Goal: Task Accomplishment & Management: Manage account settings

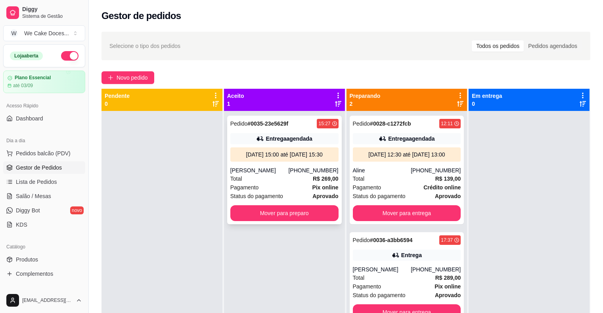
scroll to position [65, 0]
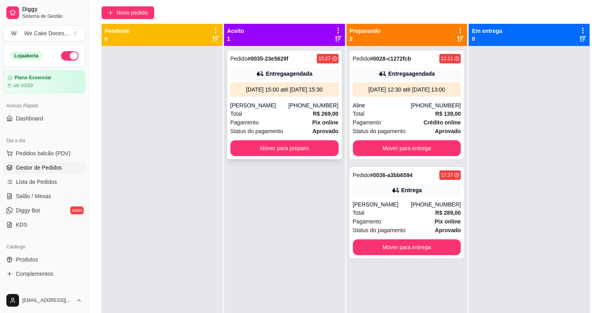
click at [293, 118] on div "Total R$ 269,00" at bounding box center [284, 113] width 108 height 9
click at [407, 120] on div "Pagamento Crédito online" at bounding box center [407, 122] width 108 height 9
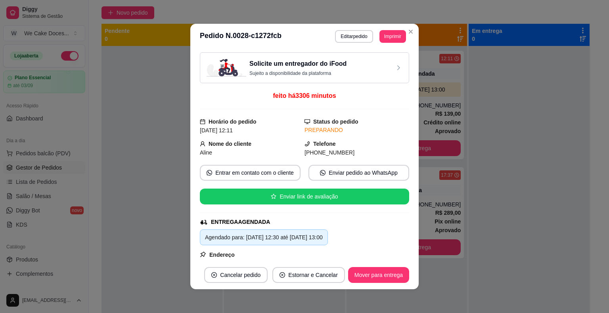
click at [407, 31] on div "**********" at bounding box center [304, 156] width 609 height 313
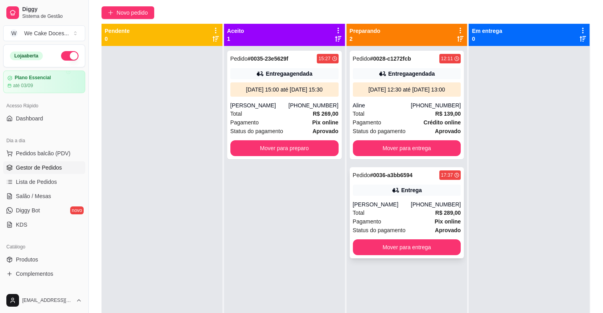
click at [404, 210] on div "Total R$ 289,00" at bounding box center [407, 213] width 108 height 9
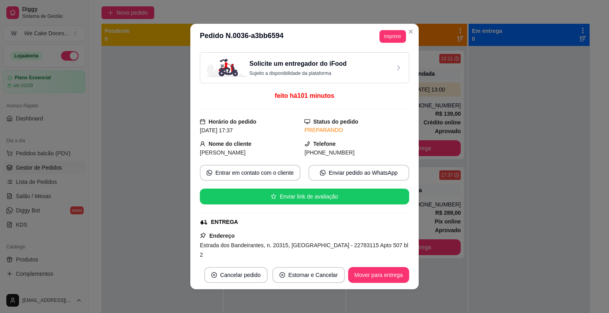
click at [320, 70] on p "Sujeito a disponibilidade da plataforma" at bounding box center [297, 73] width 97 height 6
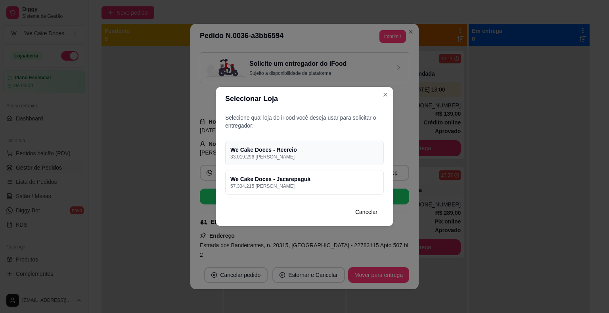
click at [292, 147] on h4 "We Cake Doces - Recreio" at bounding box center [304, 150] width 148 height 8
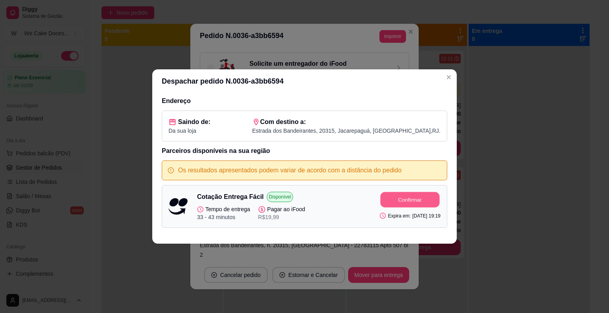
click at [419, 196] on button "Confirmar" at bounding box center [410, 199] width 59 height 15
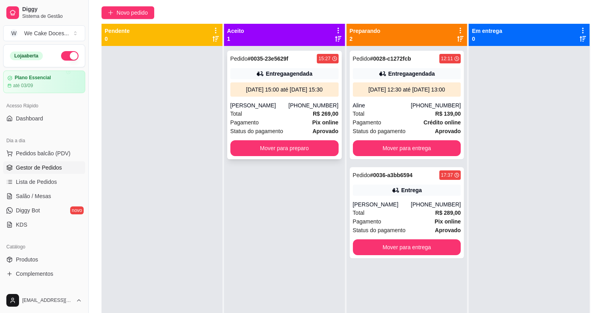
click at [289, 109] on div "[PERSON_NAME]" at bounding box center [259, 106] width 58 height 8
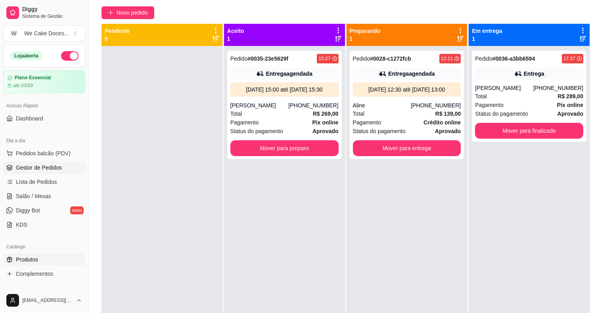
click at [29, 264] on link "Produtos" at bounding box center [44, 259] width 82 height 13
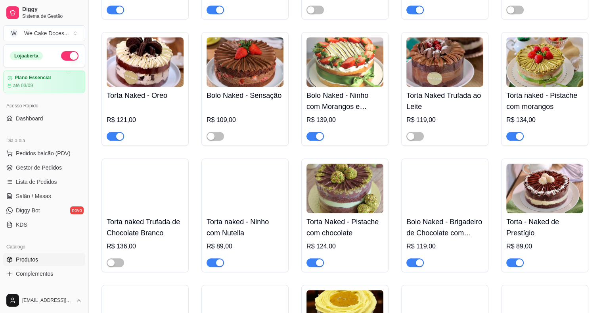
scroll to position [457, 0]
